Goal: Task Accomplishment & Management: Complete application form

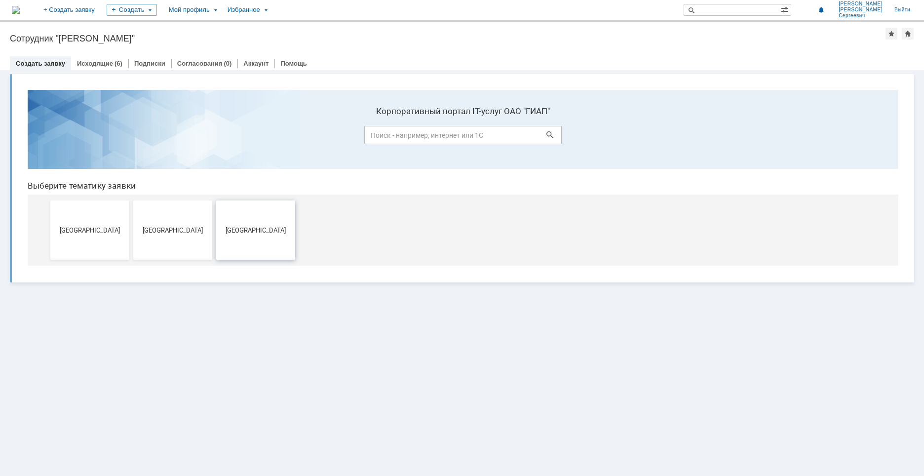
click at [250, 224] on button "[GEOGRAPHIC_DATA]" at bounding box center [255, 229] width 79 height 59
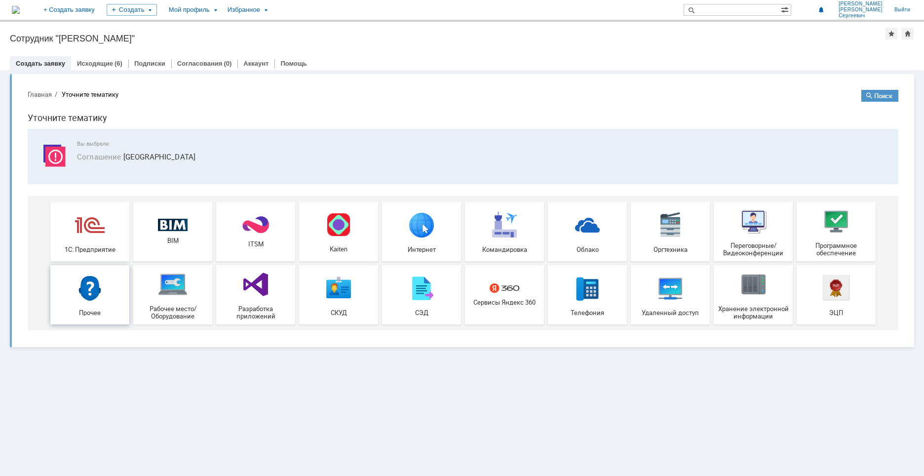
click at [91, 297] on img at bounding box center [90, 288] width 30 height 30
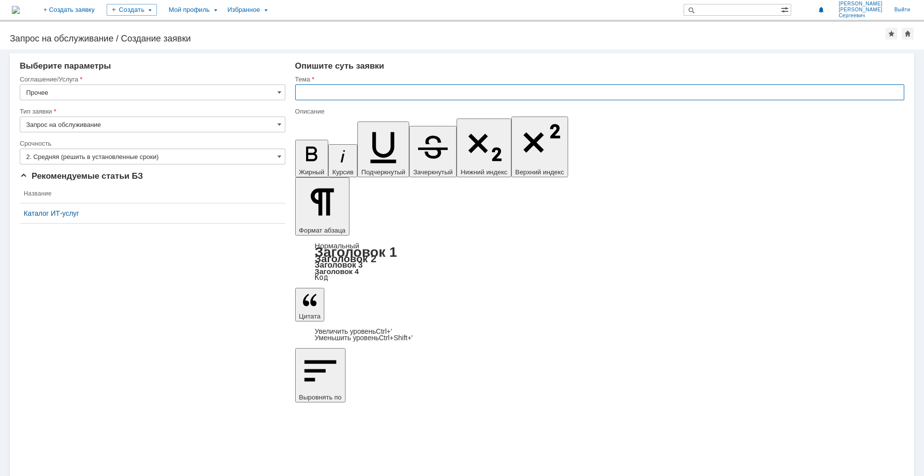
click at [308, 89] on input "text" at bounding box center [599, 92] width 609 height 16
type input "установить КОМПАС"
